Goal: Task Accomplishment & Management: Use online tool/utility

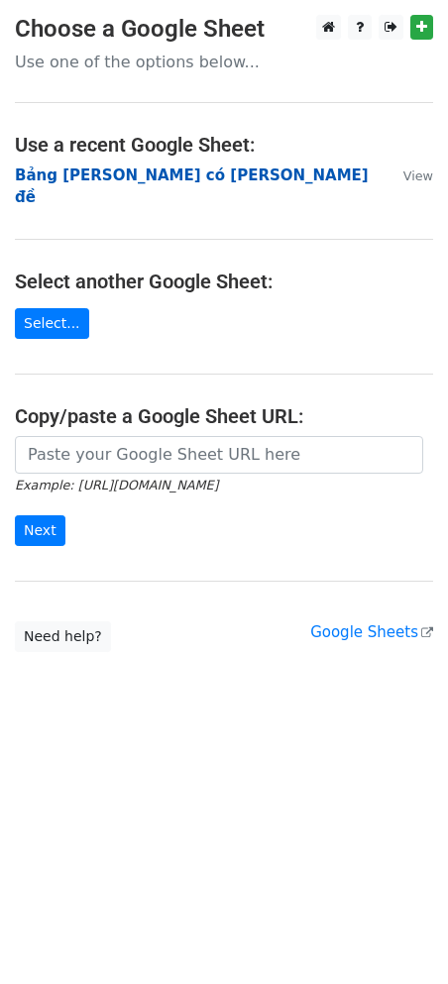
click at [83, 179] on strong "Bảng [PERSON_NAME] có [PERSON_NAME] đề" at bounding box center [192, 186] width 354 height 41
click at [73, 179] on strong "Bảng [PERSON_NAME] có [PERSON_NAME] đề" at bounding box center [192, 186] width 354 height 41
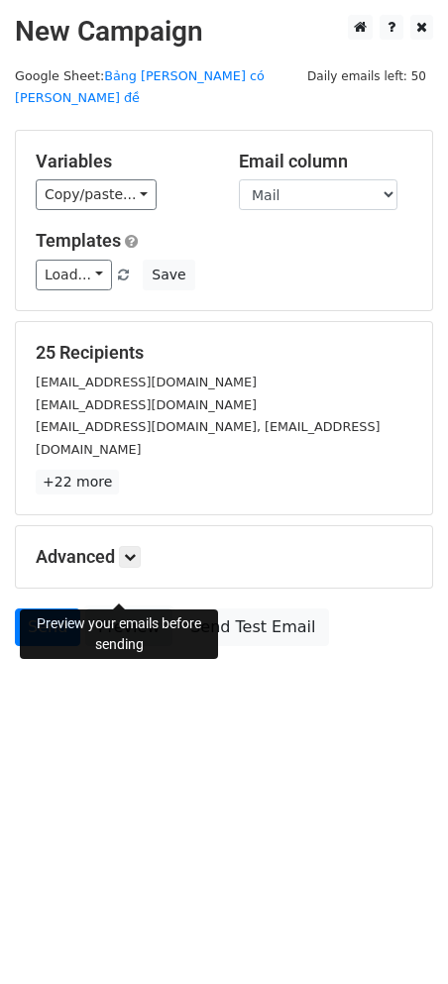
click at [127, 608] on link "Preview" at bounding box center [128, 627] width 87 height 38
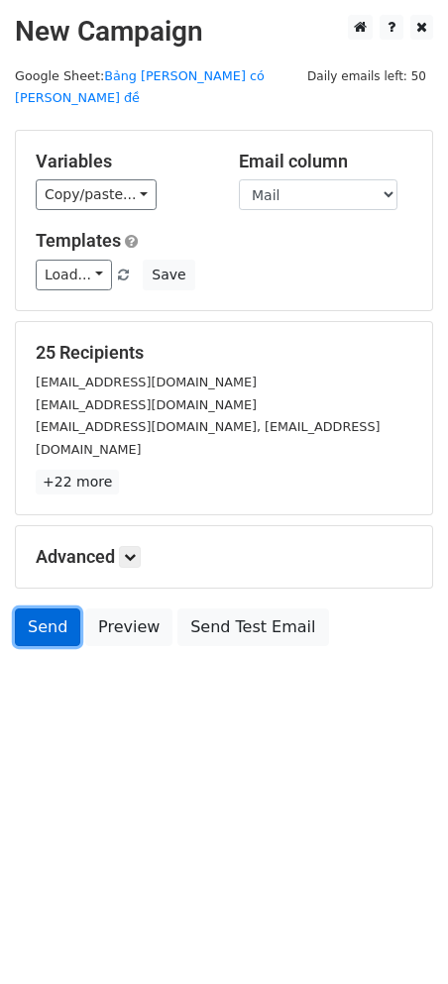
click at [27, 608] on link "Send" at bounding box center [47, 627] width 65 height 38
